Goal: Task Accomplishment & Management: Complete application form

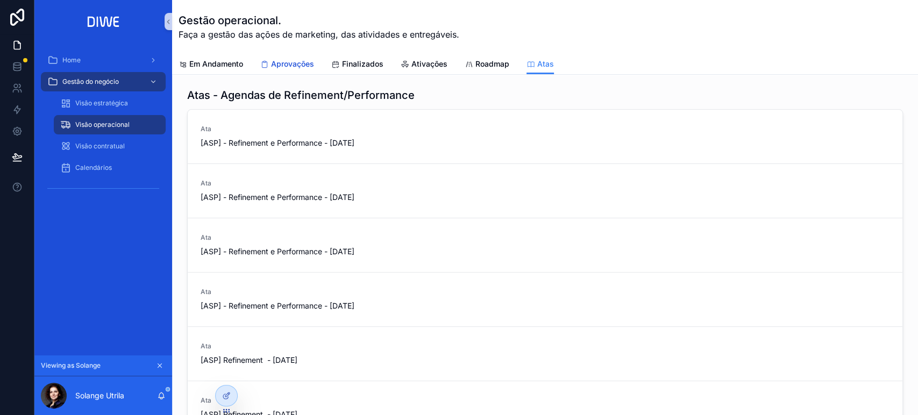
click at [287, 65] on span "Aprovações" at bounding box center [292, 64] width 43 height 11
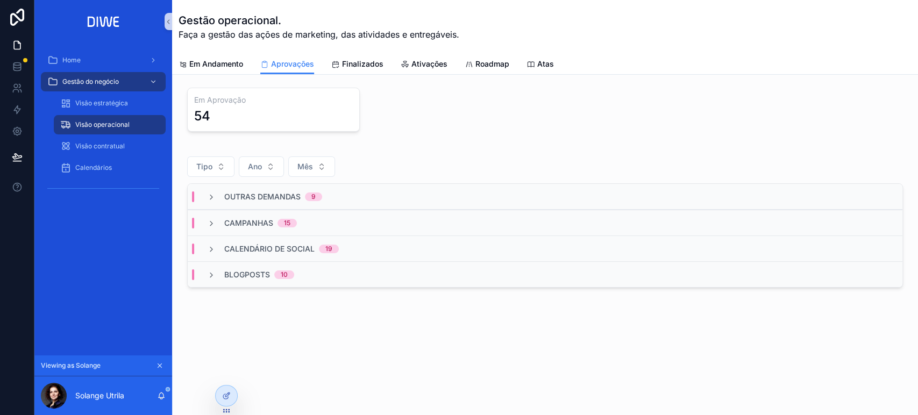
click at [354, 193] on div "Outras demandas 9" at bounding box center [545, 197] width 714 height 26
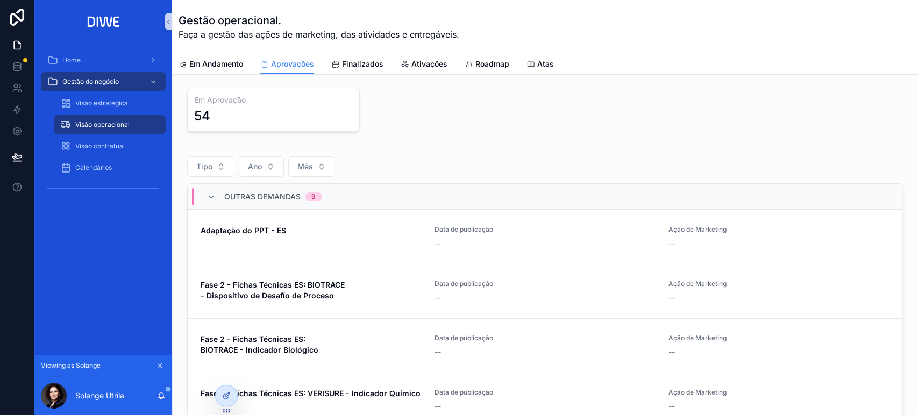
click at [354, 193] on div "Outras demandas 9" at bounding box center [545, 197] width 714 height 26
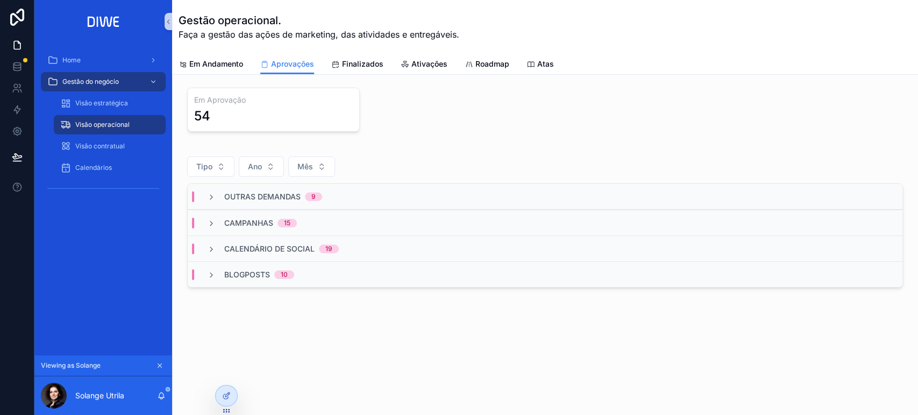
click at [345, 191] on div "Outras demandas 9" at bounding box center [545, 197] width 714 height 26
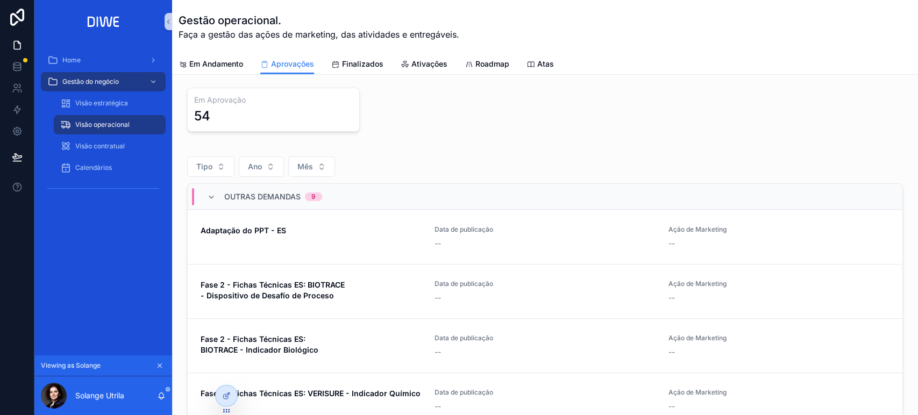
click at [345, 191] on div "Outras demandas 9" at bounding box center [545, 197] width 714 height 26
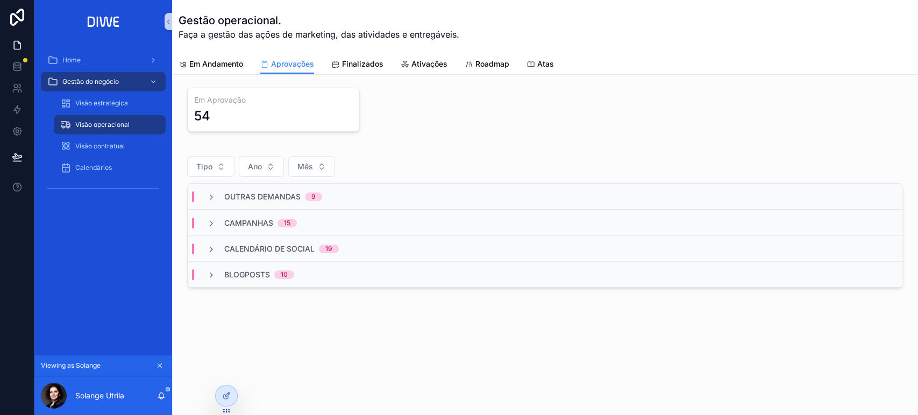
click at [337, 219] on div "Campanhas 15" at bounding box center [545, 223] width 714 height 26
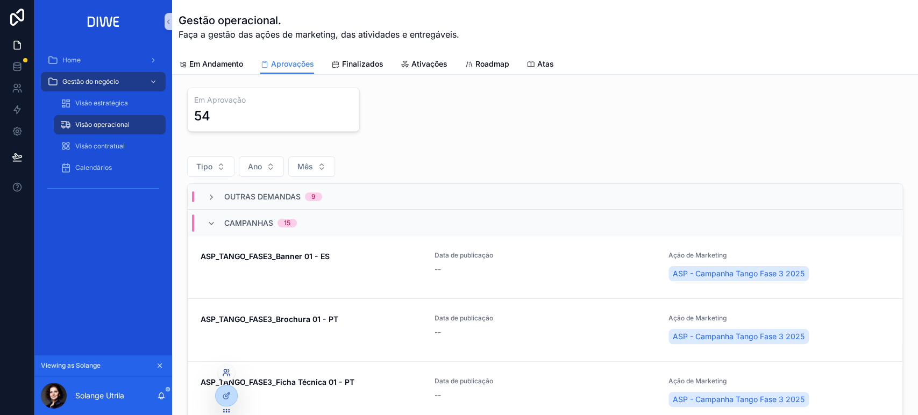
click at [223, 371] on icon at bounding box center [226, 372] width 9 height 9
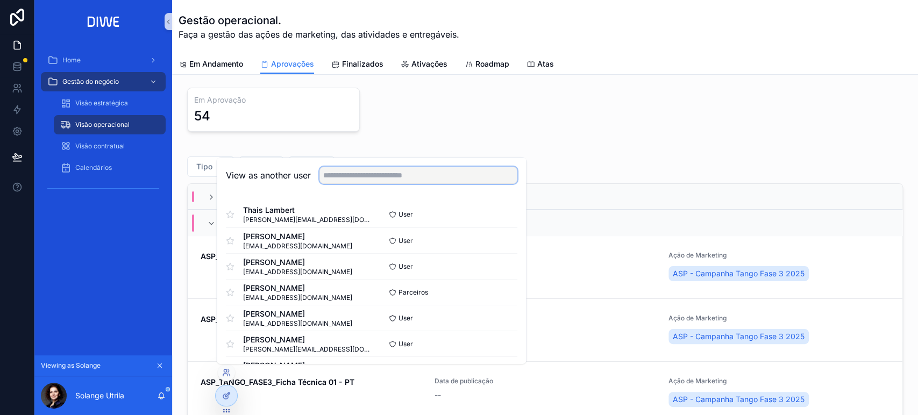
click at [360, 177] on input "text" at bounding box center [418, 175] width 198 height 17
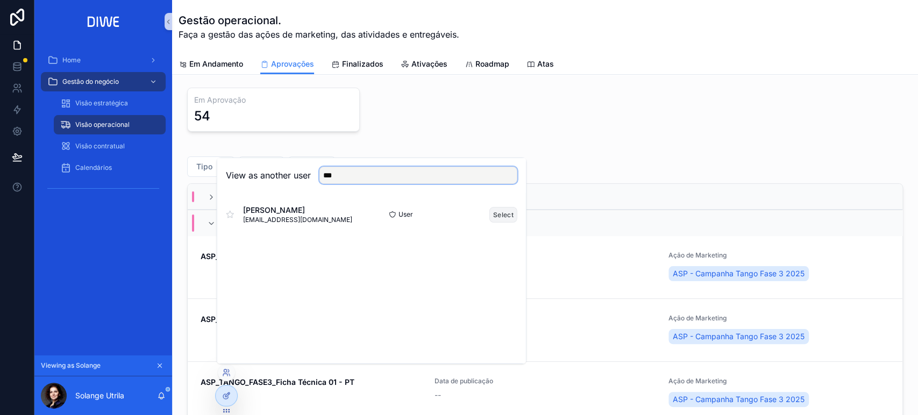
type input "***"
click at [499, 215] on button "Select" at bounding box center [503, 214] width 28 height 16
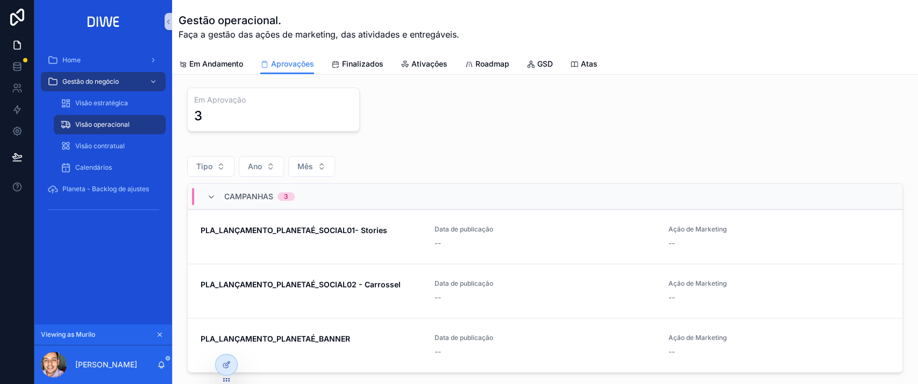
click at [363, 202] on div "Campanhas 3" at bounding box center [545, 197] width 714 height 26
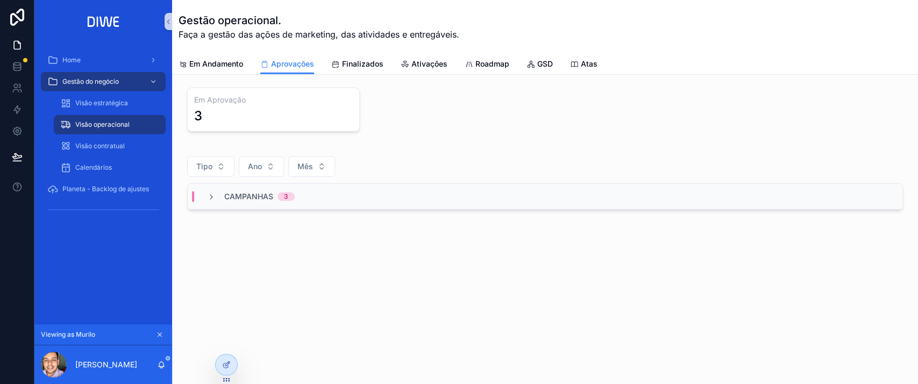
click at [314, 195] on div "Campanhas 3" at bounding box center [545, 197] width 714 height 26
